Goal: Transaction & Acquisition: Purchase product/service

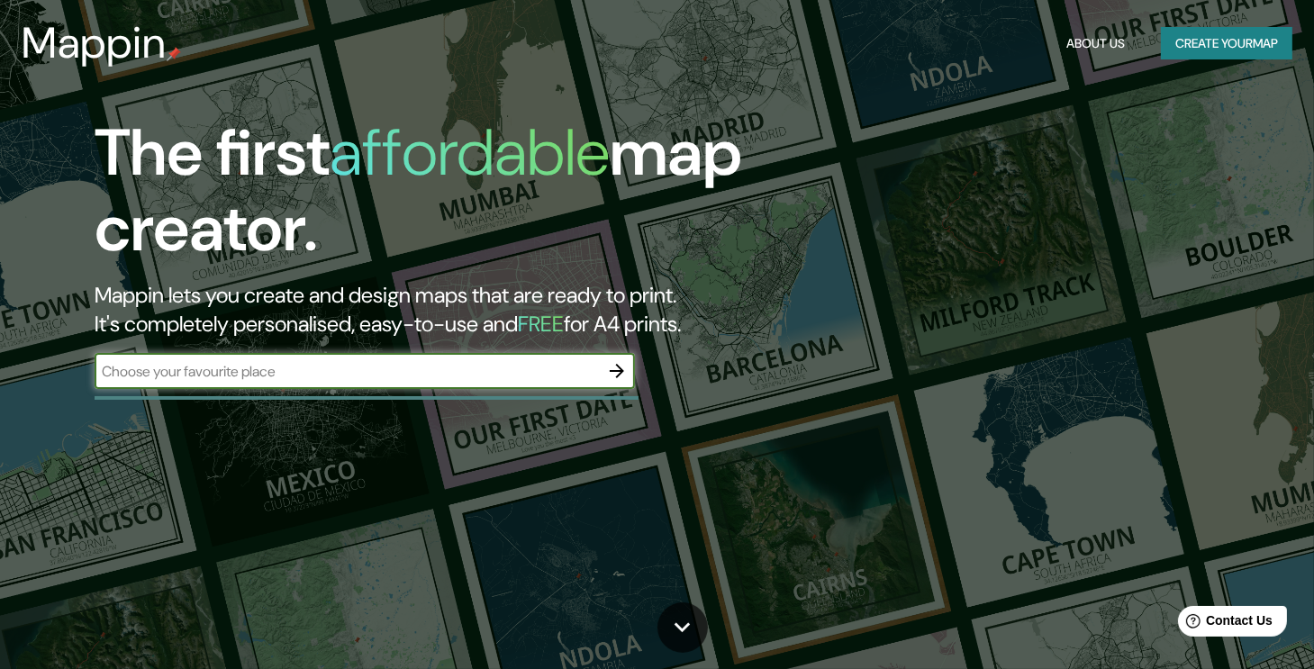
click at [621, 376] on icon "button" at bounding box center [617, 371] width 22 height 22
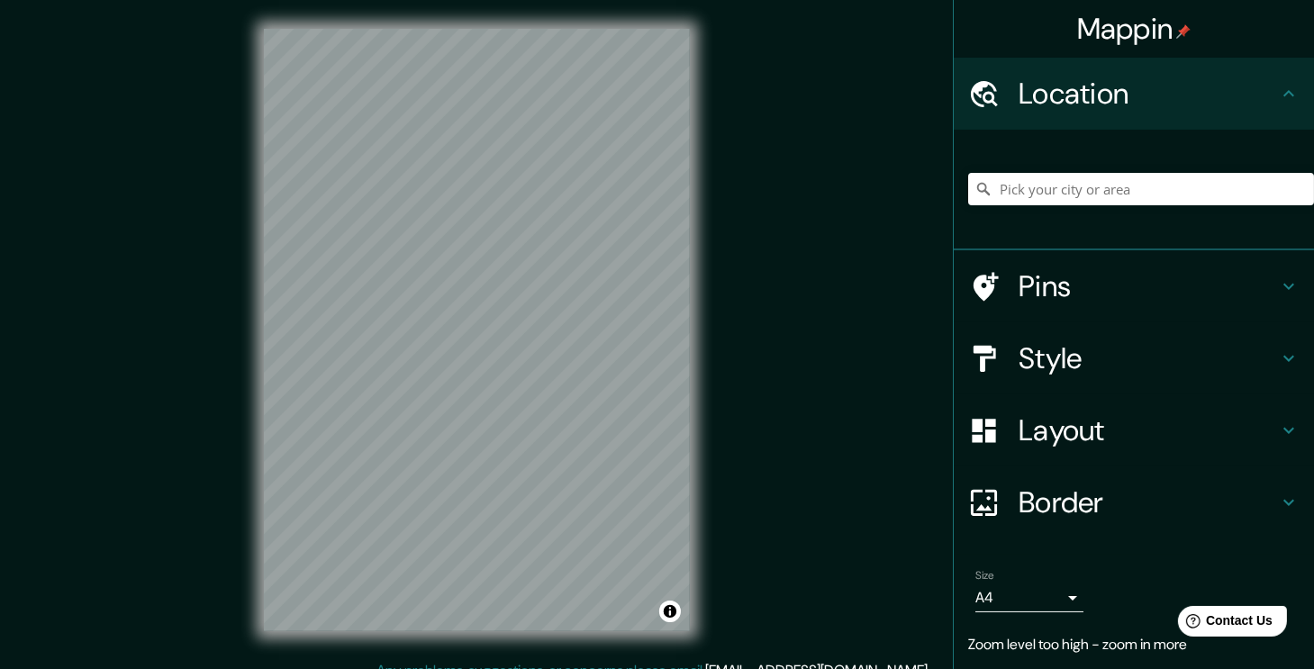
click at [941, 213] on div "Mappin Location Pins Style Layout Border Choose a border. Hint : you can make l…" at bounding box center [657, 344] width 1314 height 689
click at [823, 319] on div "Mappin Location Pins Style Layout Border Choose a border. Hint : you can make l…" at bounding box center [657, 344] width 1314 height 689
click at [238, 395] on div "© Mapbox © OpenStreetMap Improve this map" at bounding box center [477, 330] width 484 height 660
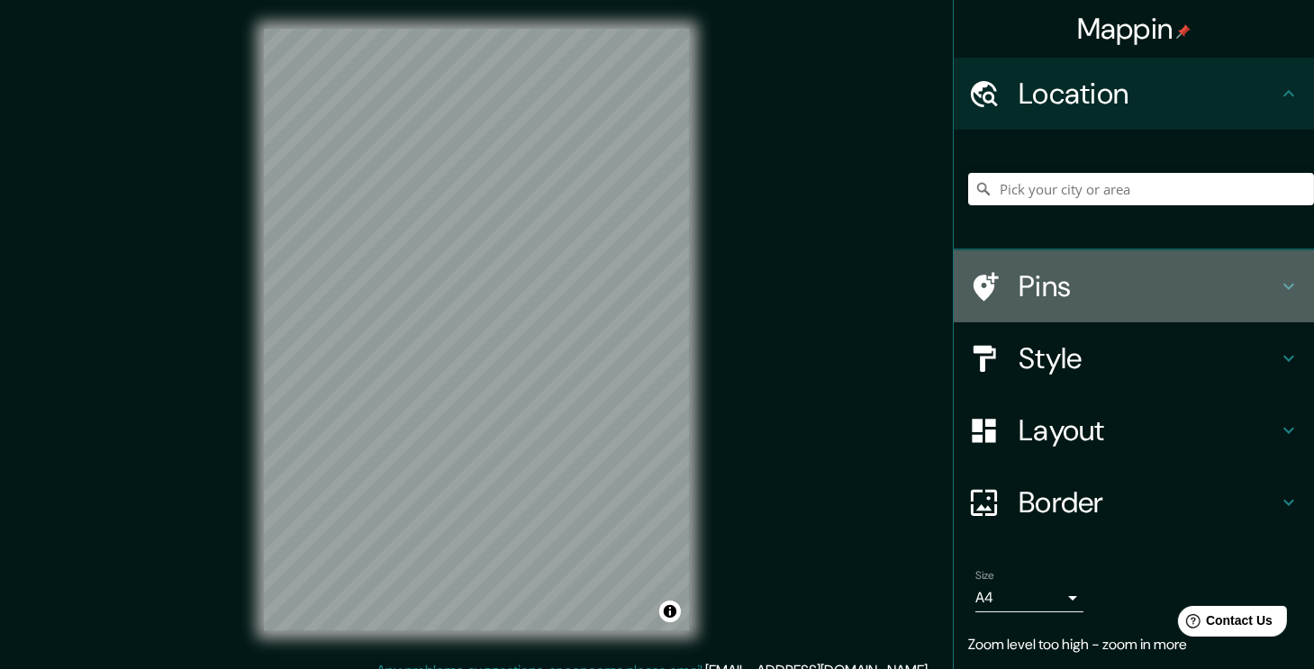
click at [1077, 282] on h4 "Pins" at bounding box center [1148, 286] width 259 height 36
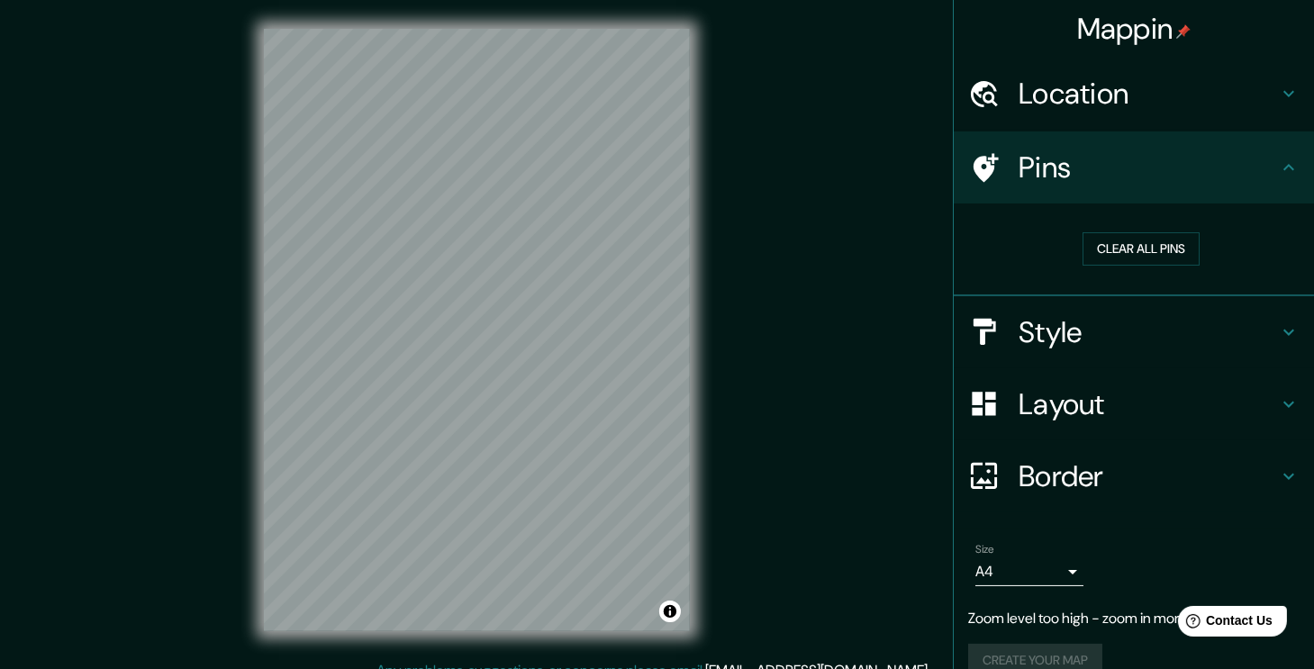
click at [1087, 414] on h4 "Layout" at bounding box center [1148, 404] width 259 height 36
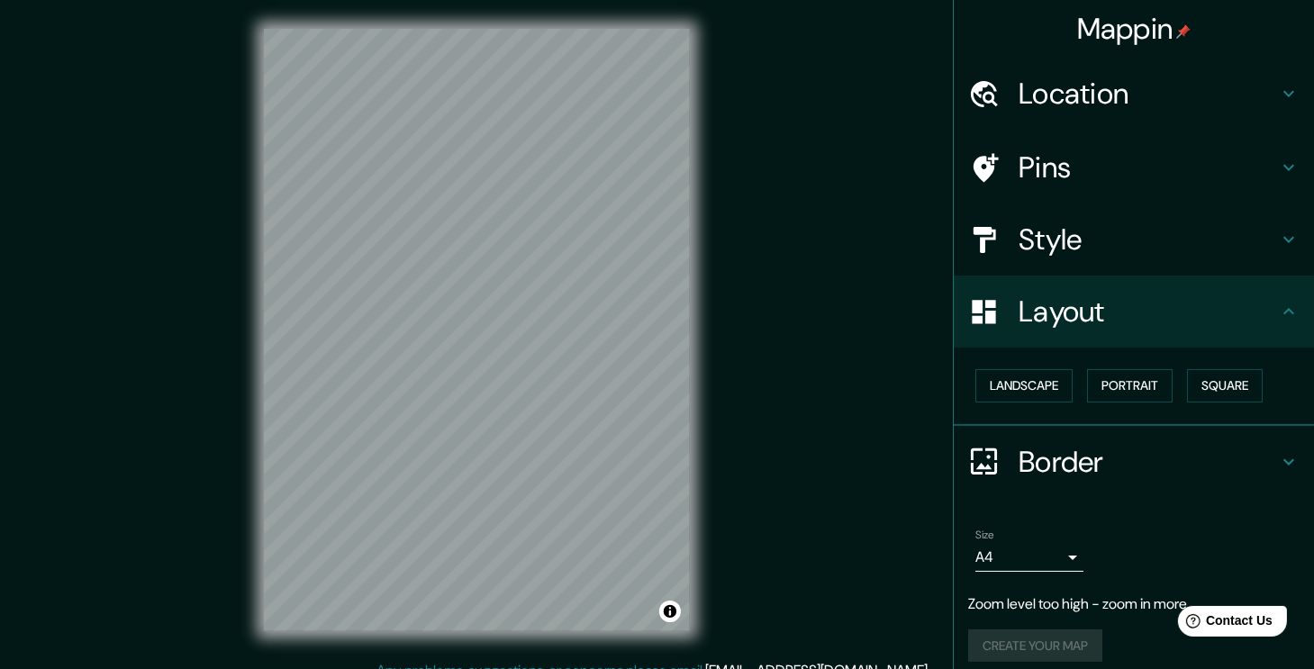
click at [1091, 245] on h4 "Style" at bounding box center [1148, 240] width 259 height 36
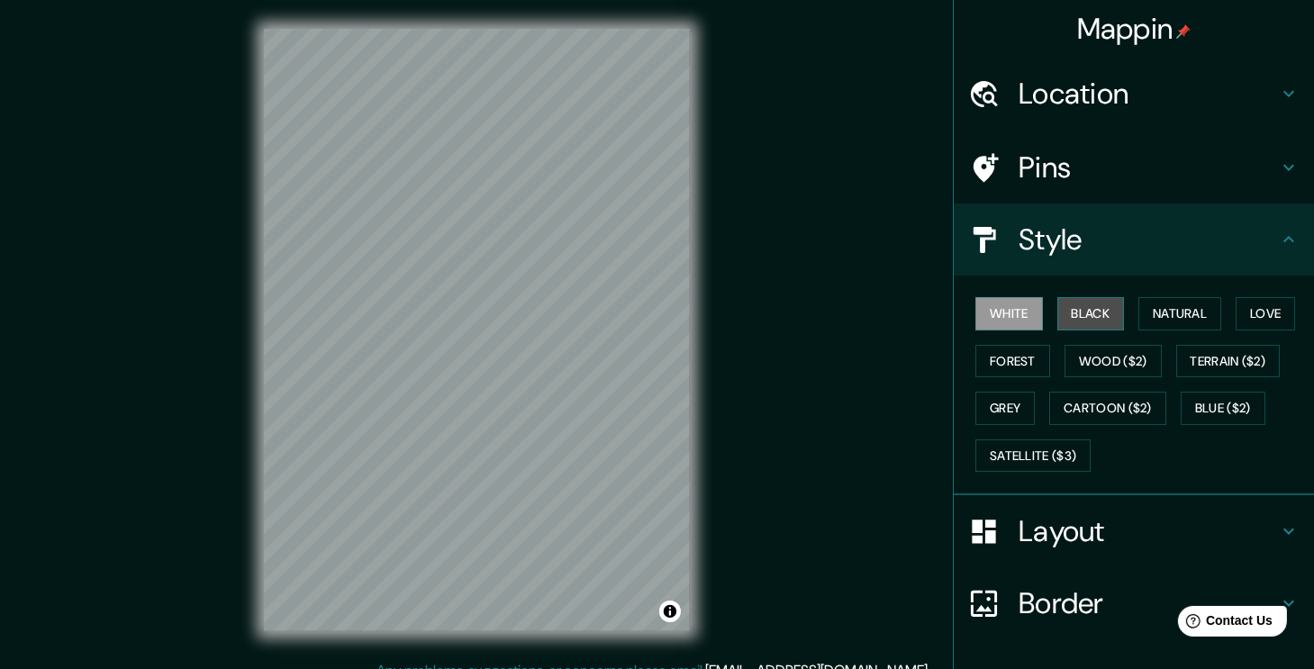
click at [1077, 319] on button "Black" at bounding box center [1092, 313] width 68 height 33
click at [1003, 368] on button "Forest" at bounding box center [1013, 361] width 75 height 33
click at [1000, 317] on button "White" at bounding box center [1010, 313] width 68 height 33
click at [1071, 608] on h4 "Border" at bounding box center [1148, 604] width 259 height 36
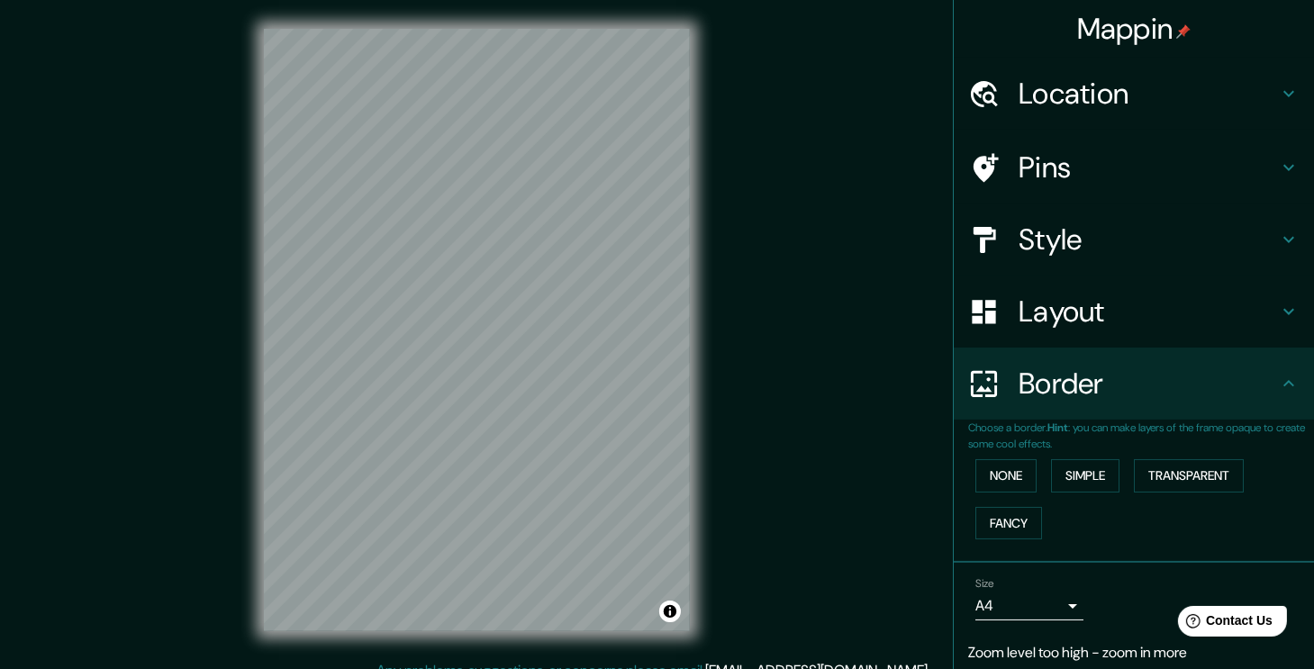
click at [1103, 88] on h4 "Location" at bounding box center [1148, 94] width 259 height 36
